Goal: Task Accomplishment & Management: Use online tool/utility

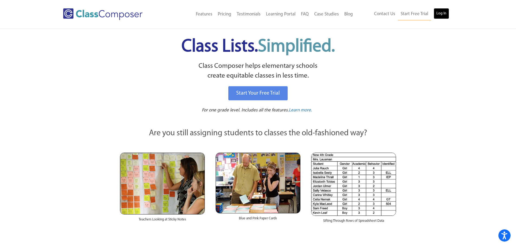
click at [444, 13] on link "Log In" at bounding box center [440, 13] width 15 height 11
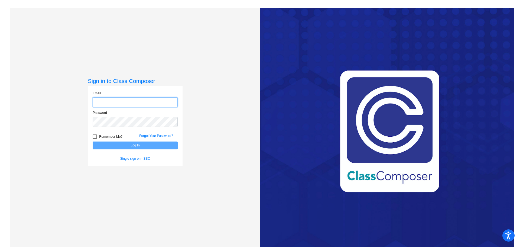
type input "[EMAIL_ADDRESS][DOMAIN_NAME]"
click at [154, 145] on button "Log In" at bounding box center [135, 145] width 85 height 8
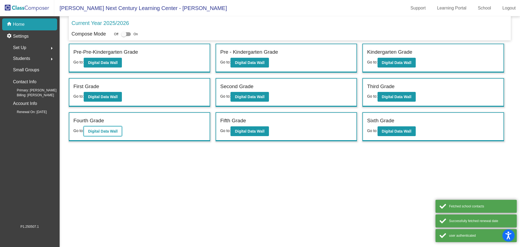
click at [105, 130] on b "Digital Data Wall" at bounding box center [103, 131] width 30 height 4
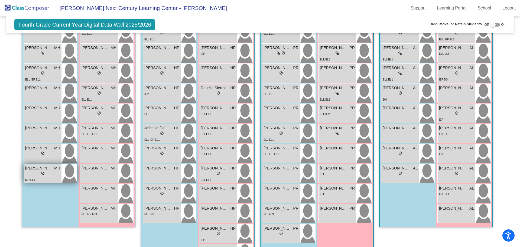
scroll to position [514, 0]
click at [50, 176] on div "IEP EL1" at bounding box center [42, 179] width 35 height 6
click at [41, 167] on span "[PERSON_NAME]" at bounding box center [38, 168] width 27 height 6
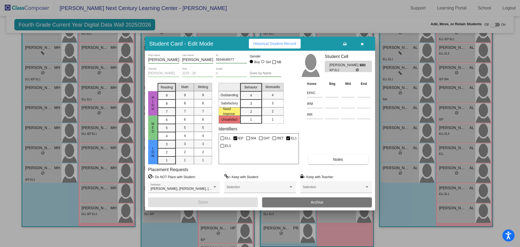
click at [330, 160] on button "Notes" at bounding box center [338, 159] width 60 height 10
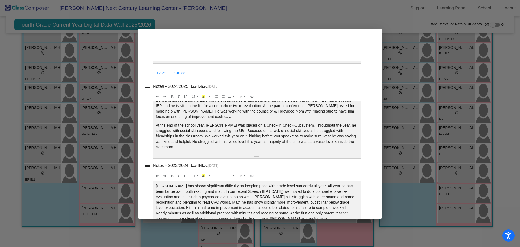
scroll to position [107, 0]
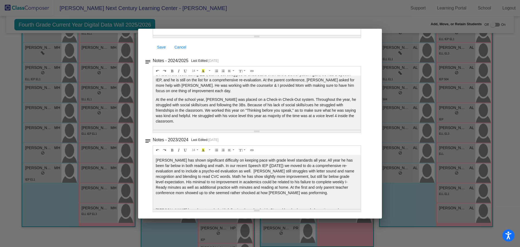
click at [256, 9] on div at bounding box center [260, 123] width 520 height 247
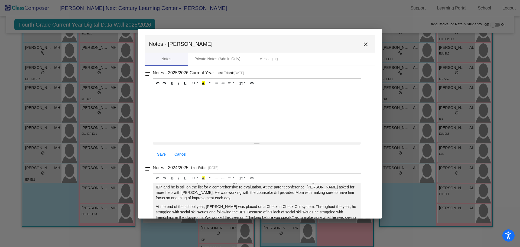
click at [362, 44] on mat-icon "close" at bounding box center [365, 44] width 6 height 6
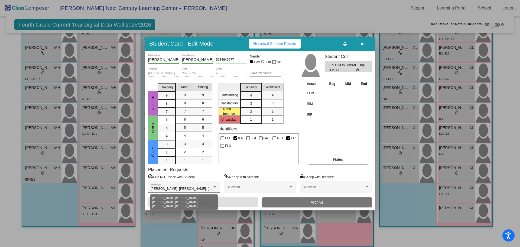
click at [215, 189] on div "[PERSON_NAME], [PERSON_NAME], [PERSON_NAME], [PERSON_NAME], [PERSON_NAME], [PER…" at bounding box center [184, 189] width 67 height 4
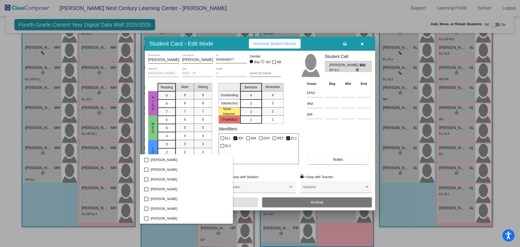
scroll to position [236, 0]
click at [362, 45] on div at bounding box center [260, 123] width 520 height 247
